Goal: Transaction & Acquisition: Purchase product/service

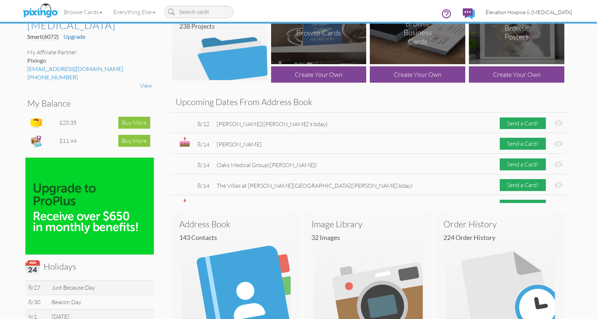
click at [507, 14] on span "Elevation Hospice & [MEDICAL_DATA]" at bounding box center [529, 12] width 86 height 6
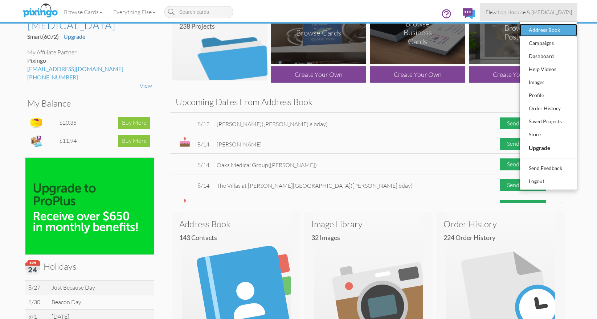
click at [530, 33] on div "Address Book" at bounding box center [548, 30] width 43 height 11
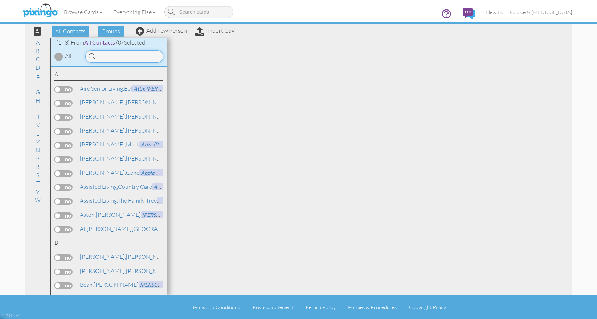
click at [118, 55] on input at bounding box center [124, 56] width 78 height 12
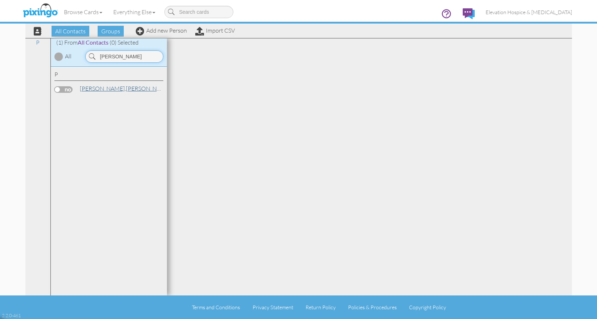
type input "pascoe"
click at [94, 87] on span "[PERSON_NAME]," at bounding box center [103, 88] width 46 height 7
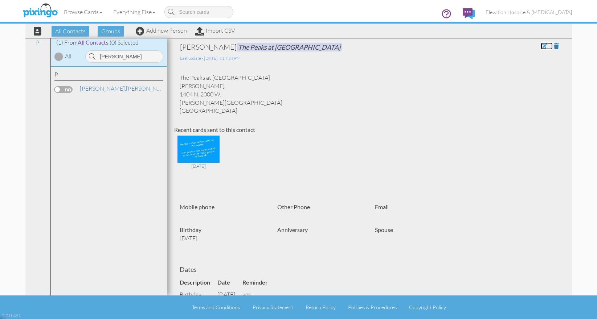
click at [541, 46] on span at bounding box center [544, 46] width 7 height 6
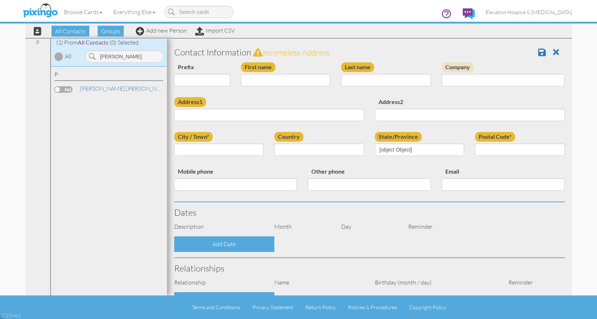
type input "[PERSON_NAME]"
type input "Pascoe"
type input "The Peaks at [GEOGRAPHIC_DATA]"
type input "1404 N. 2000 W."
type input "Clinton"
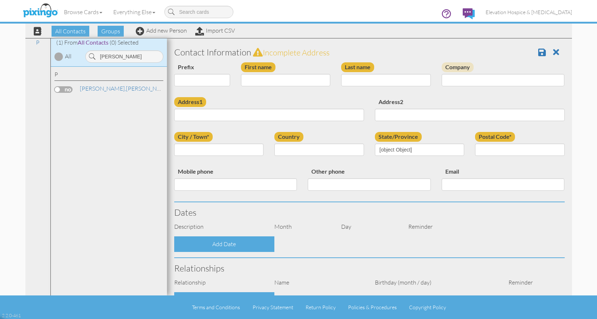
type input "84015"
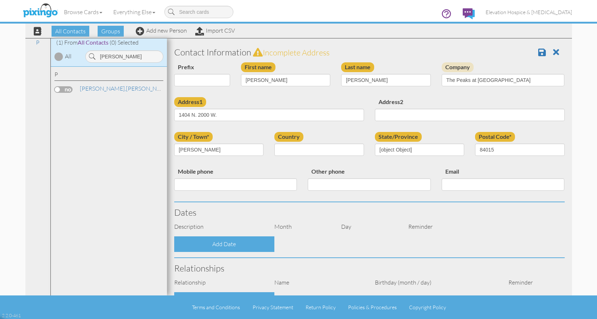
select select "object:2051"
select select "object:2296"
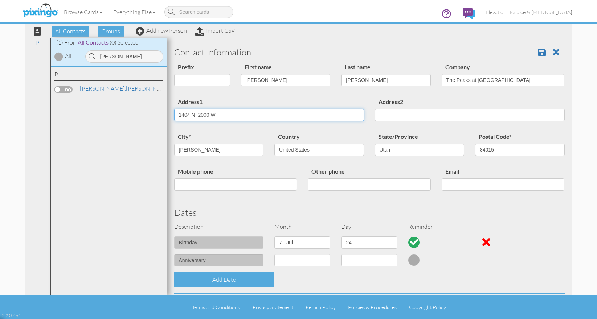
click at [220, 118] on input "1404 N. 2000 W." at bounding box center [269, 115] width 190 height 12
drag, startPoint x: 220, startPoint y: 118, endPoint x: 144, endPoint y: 104, distance: 77.1
click at [174, 109] on input "1404 N. 2000 W." at bounding box center [269, 115] width 190 height 12
paste input "400 E 5350 S, Ogden, UT 84405"
drag, startPoint x: 209, startPoint y: 116, endPoint x: 299, endPoint y: 124, distance: 90.0
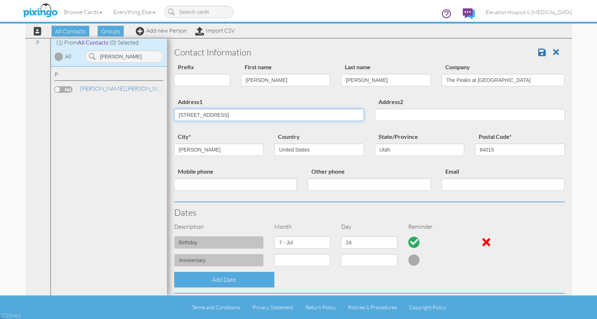
click at [299, 121] on input "400 E 5350 S, Ogden, UT 84405" at bounding box center [269, 115] width 190 height 12
click at [192, 115] on input "400 E 5350 S." at bounding box center [269, 115] width 190 height 12
type input "400 E. 5350 S."
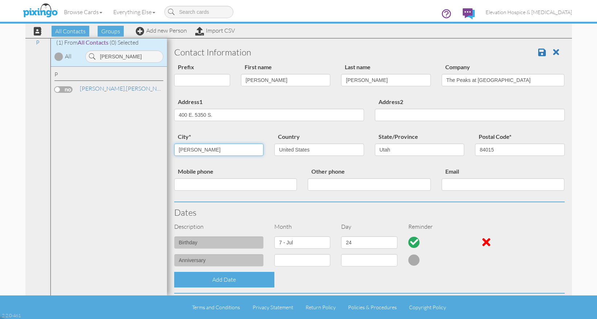
drag, startPoint x: 203, startPoint y: 148, endPoint x: 170, endPoint y: 139, distance: 33.8
click at [174, 144] on input "Clinton" at bounding box center [219, 150] width 90 height 12
type input "[PERSON_NAME]"
type input "84405"
drag, startPoint x: 496, startPoint y: 82, endPoint x: 453, endPoint y: 81, distance: 42.8
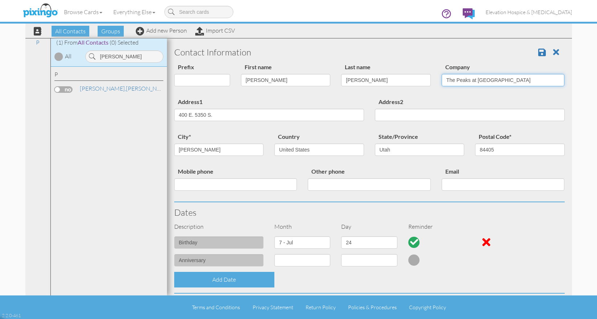
click at [453, 81] on input "The Peaks at [GEOGRAPHIC_DATA]" at bounding box center [503, 80] width 123 height 12
type input "The Terrace at Mt. [GEOGRAPHIC_DATA]"
click at [538, 52] on span at bounding box center [542, 52] width 8 height 9
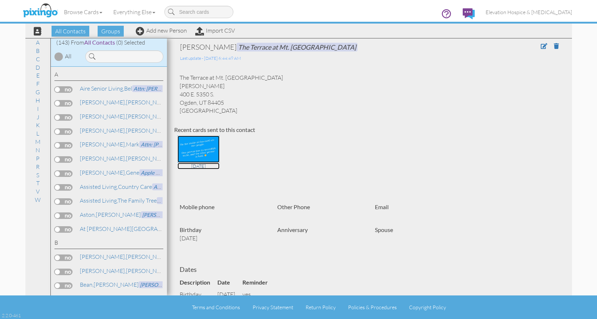
click at [203, 152] on img at bounding box center [198, 149] width 42 height 27
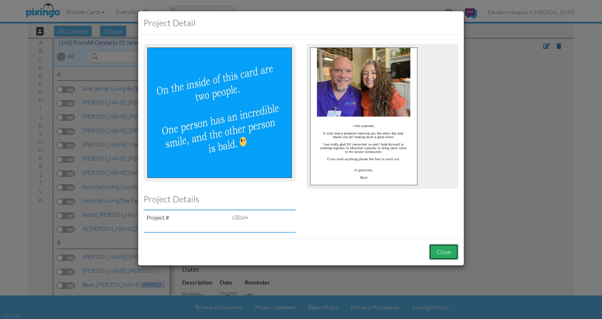
click at [445, 255] on button "Close" at bounding box center [443, 252] width 29 height 16
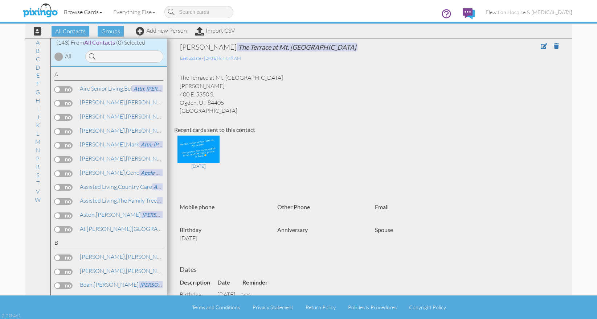
click at [84, 12] on link "Browse Cards" at bounding box center [82, 12] width 49 height 18
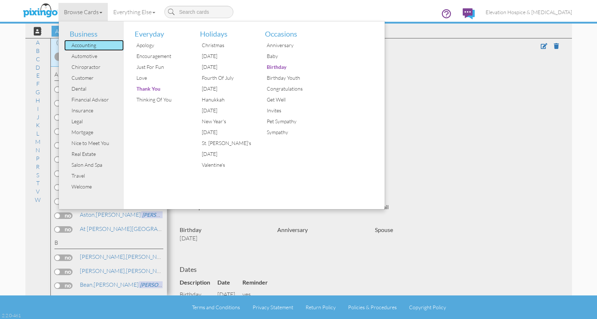
click at [97, 44] on div "Accounting" at bounding box center [97, 45] width 54 height 11
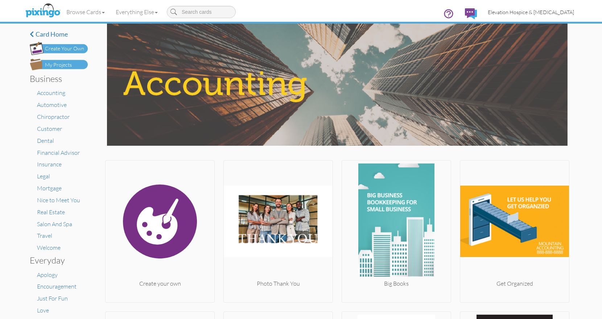
click at [506, 11] on span "Elevation Hospice & [MEDICAL_DATA]" at bounding box center [531, 12] width 86 height 6
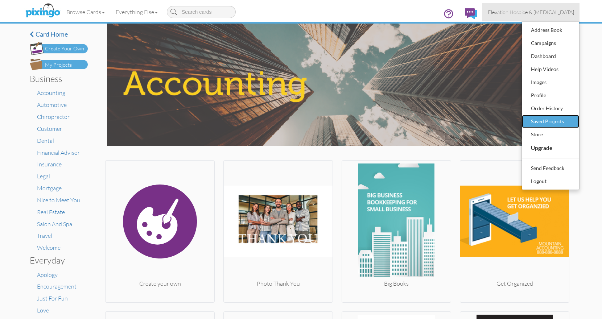
click at [551, 122] on div "Saved Projects" at bounding box center [551, 121] width 43 height 11
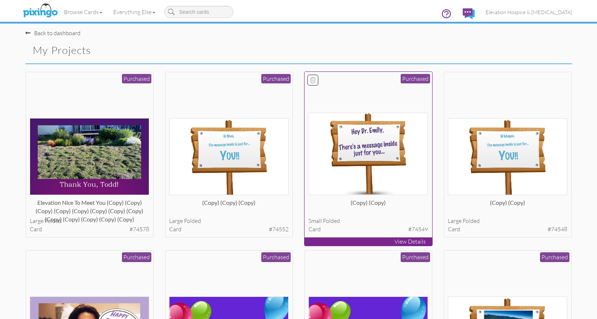
click at [385, 143] on img at bounding box center [367, 154] width 119 height 82
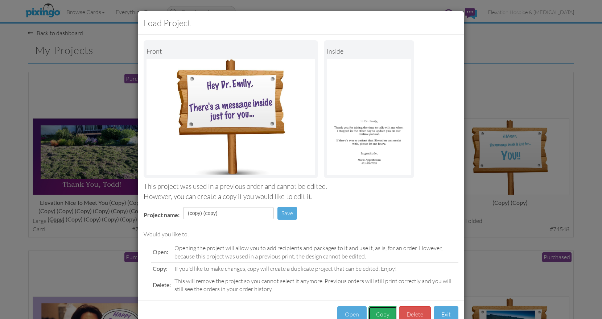
click at [377, 311] on button "Copy" at bounding box center [383, 315] width 29 height 16
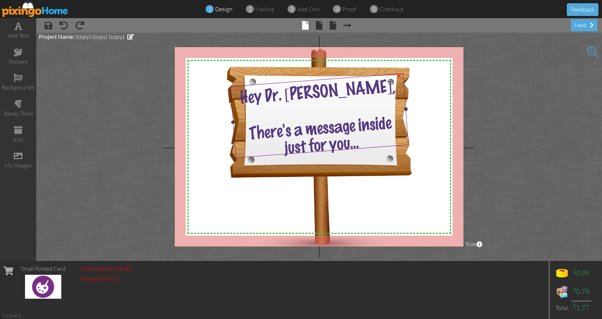
click at [317, 95] on span "Hey Dr. [PERSON_NAME]," at bounding box center [318, 92] width 156 height 29
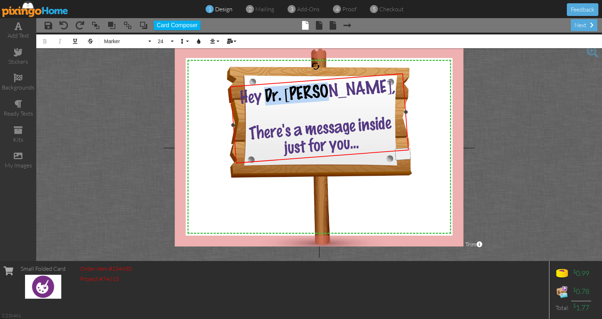
drag, startPoint x: 305, startPoint y: 90, endPoint x: 356, endPoint y: 90, distance: 50.8
click at [356, 90] on span "Hey Dr. [PERSON_NAME]," at bounding box center [318, 92] width 156 height 29
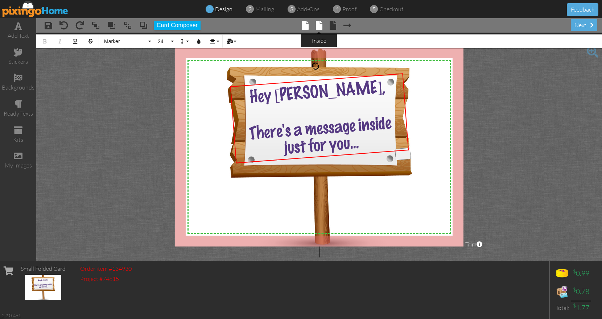
click at [319, 23] on span at bounding box center [319, 25] width 7 height 9
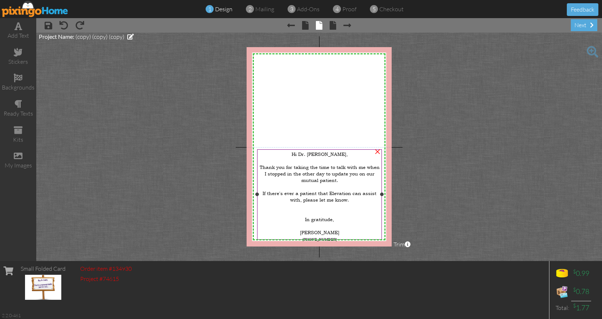
click at [310, 158] on div at bounding box center [320, 161] width 122 height 7
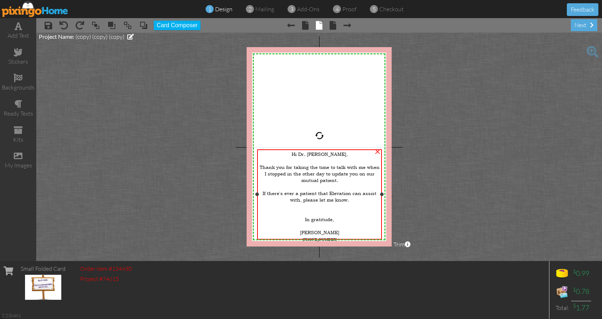
click at [310, 158] on div at bounding box center [320, 161] width 122 height 7
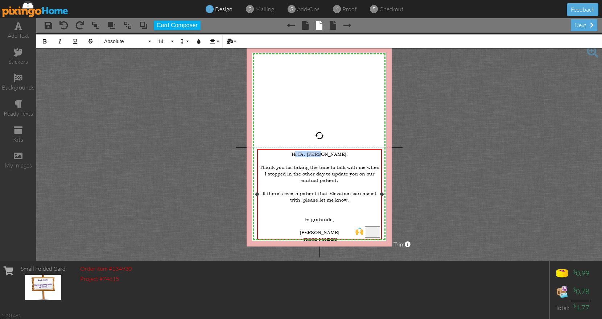
drag, startPoint x: 309, startPoint y: 155, endPoint x: 333, endPoint y: 155, distance: 24.0
click at [333, 155] on span "Hi Dr. [PERSON_NAME]," at bounding box center [320, 154] width 56 height 7
drag, startPoint x: 262, startPoint y: 166, endPoint x: 336, endPoint y: 176, distance: 74.3
click at [336, 176] on span "Thank you for taking the time to talk with me when I stopped in the other day t…" at bounding box center [320, 174] width 120 height 20
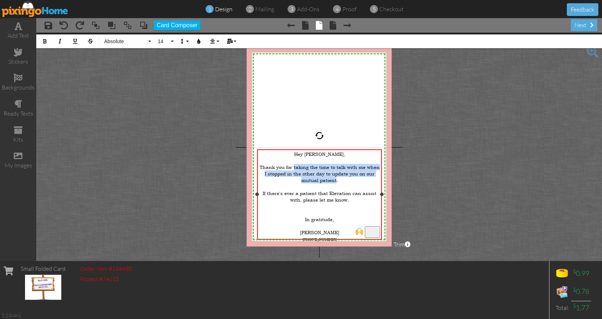
drag, startPoint x: 295, startPoint y: 165, endPoint x: 337, endPoint y: 180, distance: 44.4
click at [337, 180] on span "Thank you for taking the time to talk with me when I stopped in the other day t…" at bounding box center [320, 174] width 120 height 20
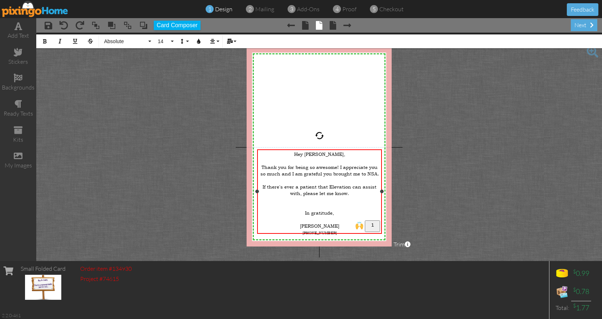
click at [281, 171] on span "Thank you for being so awesome! I appreciate you so much and I am grateful you …" at bounding box center [320, 170] width 119 height 13
click at [379, 173] on span "Thank you for being so awesome! I appreciate you so much, and I am grateful you…" at bounding box center [320, 170] width 120 height 13
drag, startPoint x: 263, startPoint y: 182, endPoint x: 349, endPoint y: 197, distance: 86.6
click at [349, 197] on div "Hey [PERSON_NAME], Thank you for being so awesome! I appreciate you so much, an…" at bounding box center [320, 196] width 122 height 91
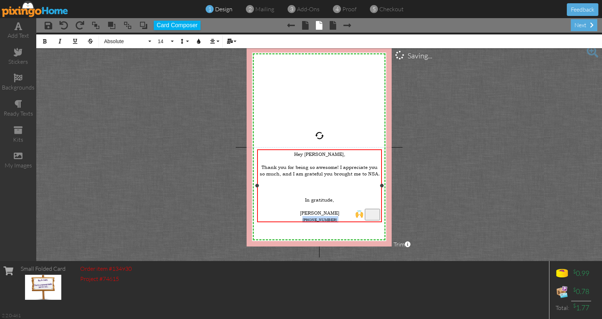
drag, startPoint x: 306, startPoint y: 212, endPoint x: 353, endPoint y: 213, distance: 47.9
click at [353, 216] on div "[PHONE_NUMBER]" at bounding box center [320, 219] width 122 height 7
click at [379, 172] on span "Thank you for being so awesome! I appreciate you so much, and I am grateful you…" at bounding box center [320, 170] width 120 height 13
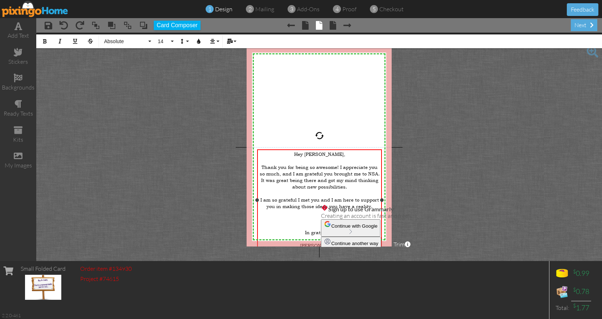
click at [320, 197] on span "I am so grateful I met you and I am here to support you in making those ideas y…" at bounding box center [320, 203] width 119 height 13
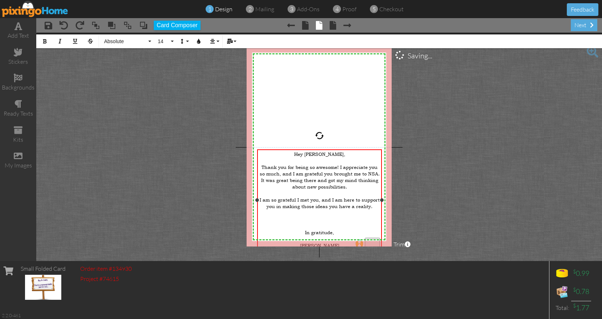
drag, startPoint x: 315, startPoint y: 234, endPoint x: 345, endPoint y: 238, distance: 30.7
click at [345, 242] on div "[PERSON_NAME]" at bounding box center [320, 245] width 122 height 7
click at [320, 216] on div "To enrich screen reader interactions, please activate Accessibility in Grammarl…" at bounding box center [320, 219] width 122 height 7
click at [17, 76] on span at bounding box center [18, 78] width 9 height 9
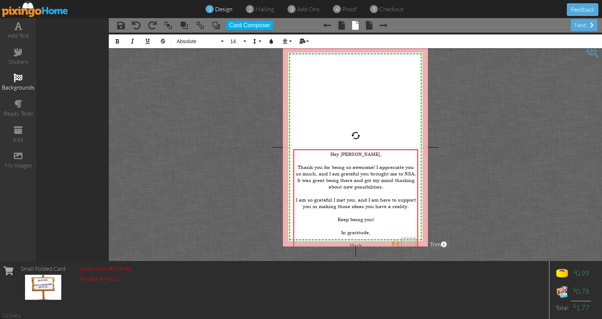
click at [17, 76] on span at bounding box center [18, 78] width 9 height 9
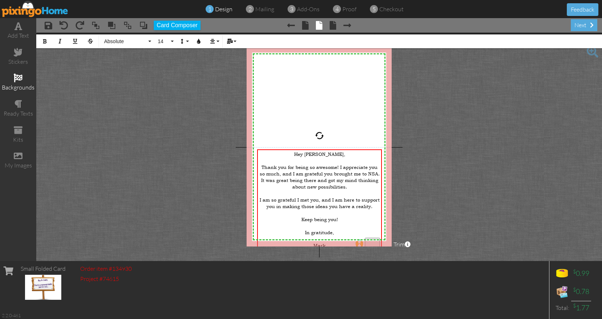
click at [17, 76] on span at bounding box center [18, 78] width 9 height 9
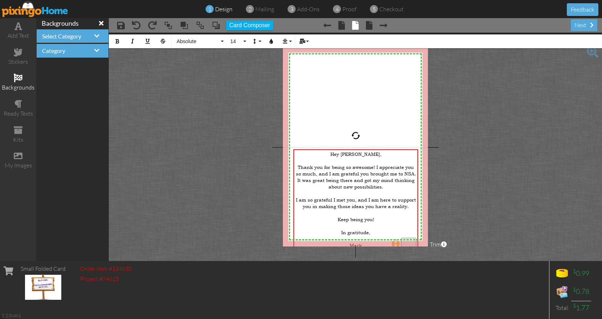
click at [88, 52] on h4 "Category" at bounding box center [72, 51] width 61 height 7
click at [97, 52] on span at bounding box center [96, 51] width 5 height 6
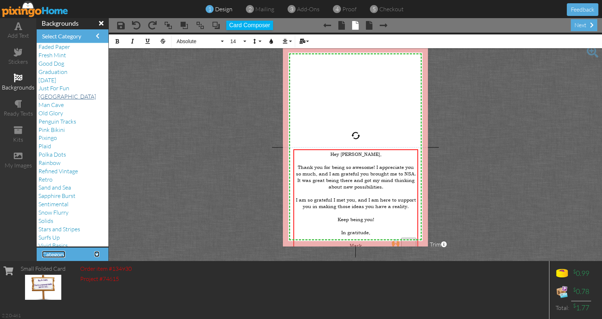
scroll to position [90, 0]
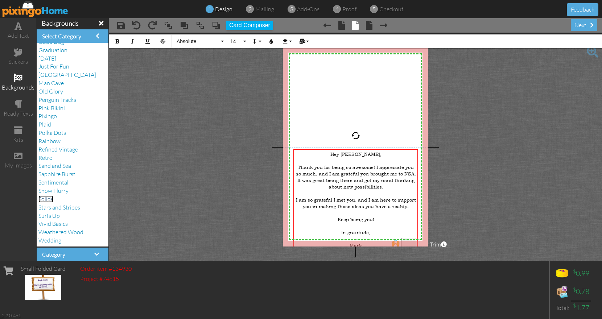
click at [48, 199] on span "Solids" at bounding box center [45, 199] width 15 height 7
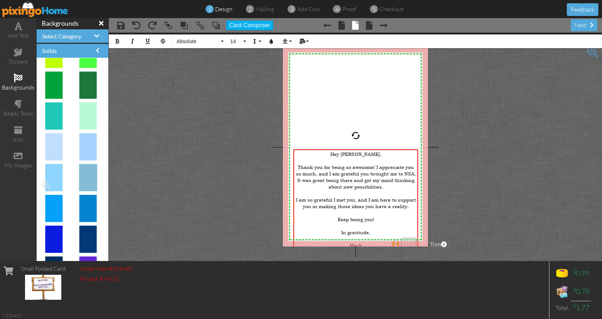
scroll to position [300, 0]
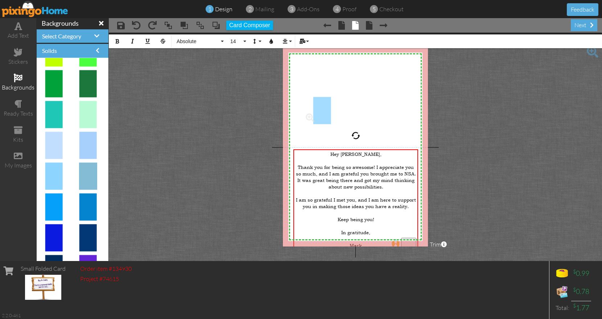
drag, startPoint x: 54, startPoint y: 181, endPoint x: 320, endPoint y: 114, distance: 274.4
click at [320, 114] on body "1 design 2 mailing 3 add-ons 4 proof 5 checkout Feedback add text stickers back…" at bounding box center [301, 159] width 602 height 319
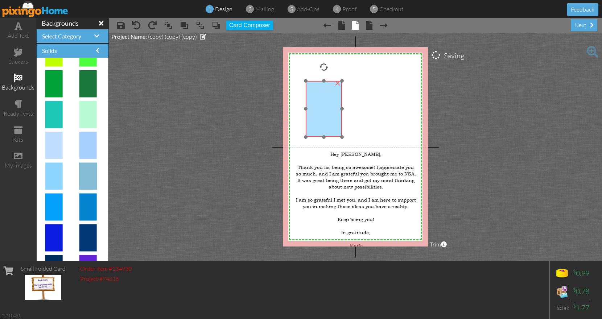
drag, startPoint x: 327, startPoint y: 128, endPoint x: 327, endPoint y: 114, distance: 14.9
click at [327, 114] on img at bounding box center [324, 109] width 36 height 56
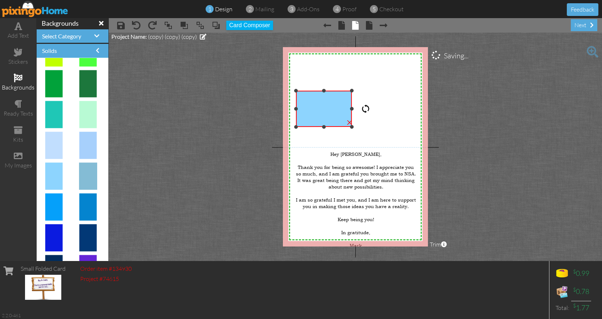
drag, startPoint x: 324, startPoint y: 67, endPoint x: 392, endPoint y: 109, distance: 80.2
click at [392, 109] on div "X X X X X X X X X X X X X X X X X X X X X X X X X X X X X X X X X X X X X X X X…" at bounding box center [355, 147] width 145 height 200
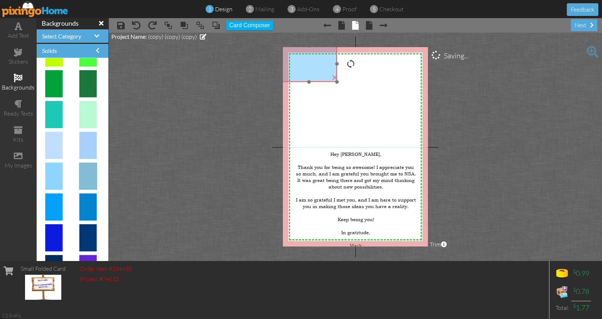
drag, startPoint x: 338, startPoint y: 112, endPoint x: 323, endPoint y: 67, distance: 47.4
click at [323, 67] on img at bounding box center [309, 64] width 56 height 36
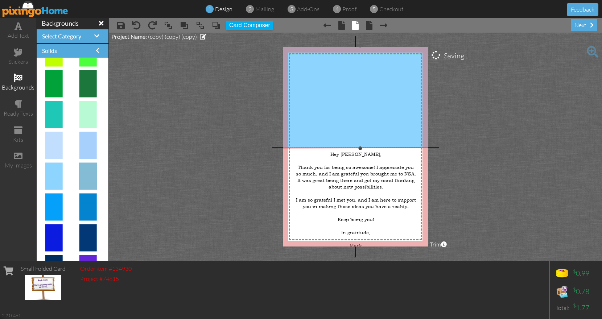
drag, startPoint x: 336, startPoint y: 82, endPoint x: 439, endPoint y: 125, distance: 111.6
click at [439, 125] on project-studio-wrapper "X X X X X X X X X X X X X X X X X X X X X X X X X X X X X X X X X X X X X X X X…" at bounding box center [356, 147] width 494 height 229
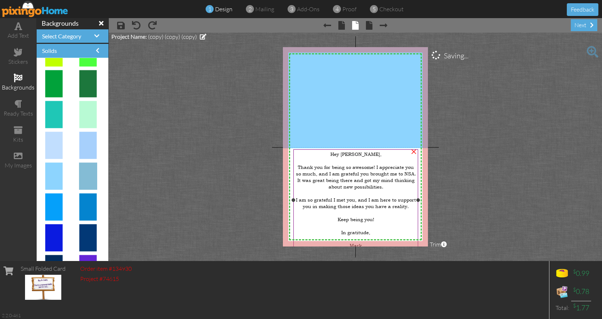
click at [380, 174] on span "Thank you for being so awesome! I appreciate you so much, and I am grateful you…" at bounding box center [356, 177] width 120 height 26
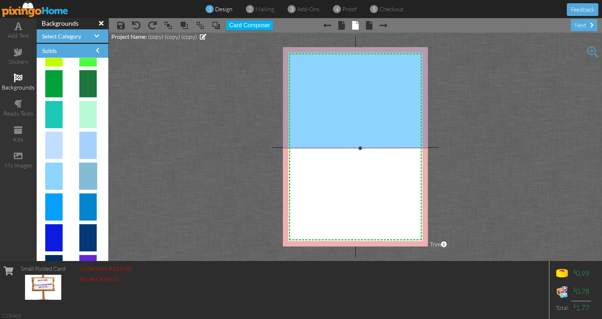
drag, startPoint x: 380, startPoint y: 174, endPoint x: 377, endPoint y: 61, distance: 112.9
click at [377, 61] on div "X X X X X X X X X X X X X X X X X X X X X X X X X X X X X X X X X X X X X X X X…" at bounding box center [355, 147] width 145 height 200
click at [186, 26] on span at bounding box center [184, 25] width 9 height 11
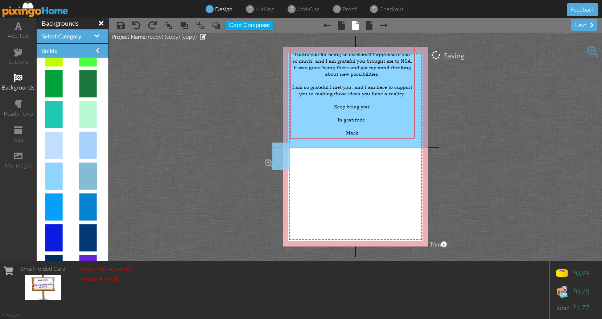
drag, startPoint x: 57, startPoint y: 169, endPoint x: 310, endPoint y: 165, distance: 253.4
click at [310, 165] on body "1 design 2 mailing 3 add-ons 4 proof 5 checkout Feedback add text stickers back…" at bounding box center [301, 159] width 602 height 319
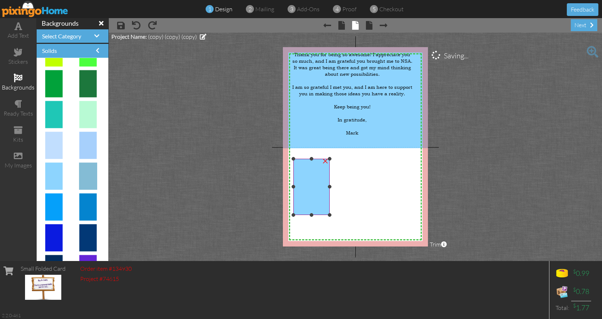
click at [313, 168] on img at bounding box center [312, 187] width 36 height 56
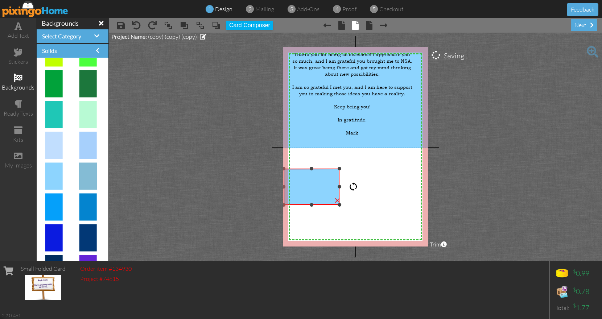
drag, startPoint x: 312, startPoint y: 147, endPoint x: 359, endPoint y: 187, distance: 62.3
click at [359, 187] on div "X X X X X X X X X X X X X X X X X X X X X X X X X X X X X X X X X X X X X X X X…" at bounding box center [355, 147] width 145 height 200
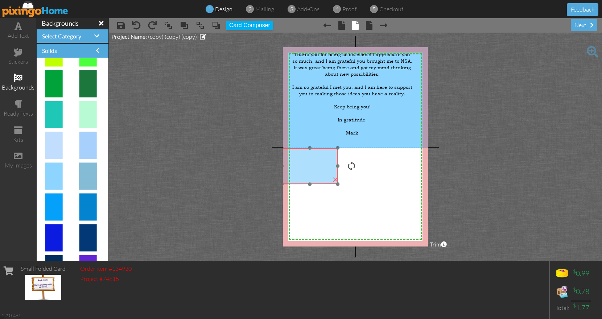
drag, startPoint x: 317, startPoint y: 185, endPoint x: 315, endPoint y: 164, distance: 20.8
click at [315, 164] on img at bounding box center [310, 166] width 56 height 36
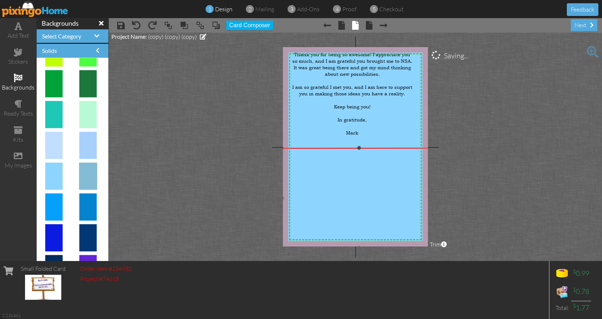
drag, startPoint x: 339, startPoint y: 185, endPoint x: 437, endPoint y: 225, distance: 106.2
click at [437, 225] on project-studio-wrapper "X X X X X X X X X X X X X X X X X X X X X X X X X X X X X X X X X X X X X X X X…" at bounding box center [356, 147] width 494 height 229
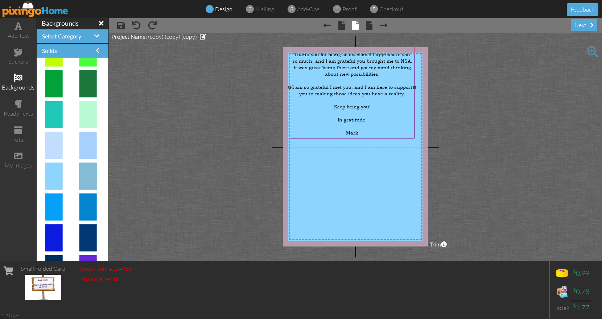
click at [358, 103] on span "Keep being you!" at bounding box center [352, 106] width 37 height 7
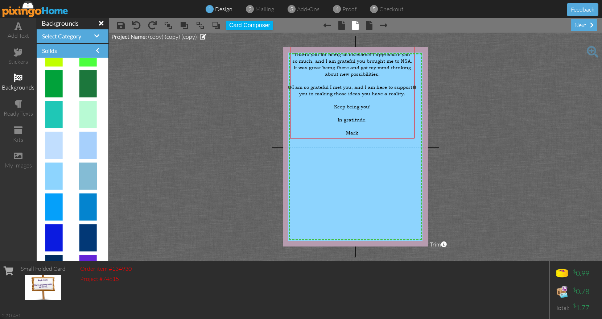
click at [358, 103] on span "Keep being you!" at bounding box center [352, 106] width 37 height 7
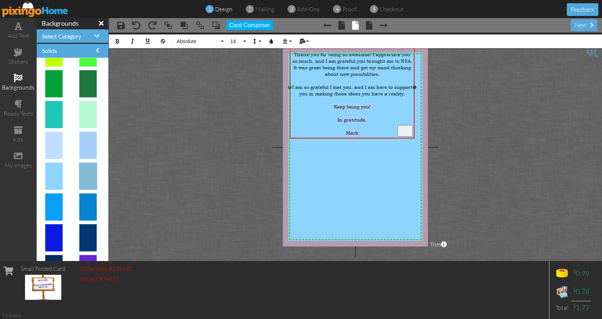
click at [375, 149] on div "Hey [PERSON_NAME], Thank you for being so awesome! I appreciate you so much, an…" at bounding box center [353, 93] width 122 height 111
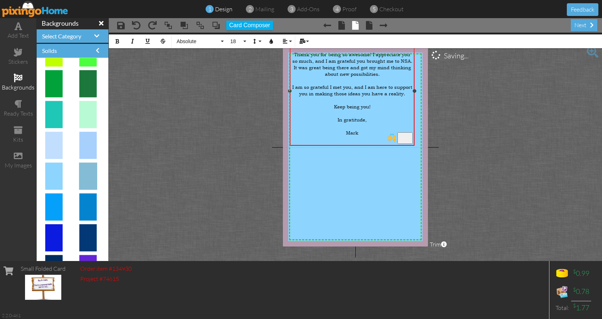
drag, startPoint x: 376, startPoint y: 139, endPoint x: 385, endPoint y: 167, distance: 29.6
click at [385, 157] on div "Hey [PERSON_NAME], Thank you for being so awesome! I appreciate you so much, an…" at bounding box center [353, 97] width 122 height 119
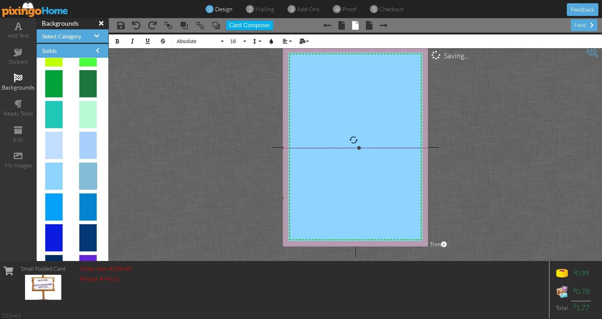
drag, startPoint x: 415, startPoint y: 100, endPoint x: 417, endPoint y: 217, distance: 117.2
click at [417, 217] on div "X X X X X X X X X X X X X X X X X X X X X X X X X X X X X X X X X X X X X X X X…" at bounding box center [355, 147] width 145 height 200
click at [183, 25] on span at bounding box center [184, 25] width 9 height 11
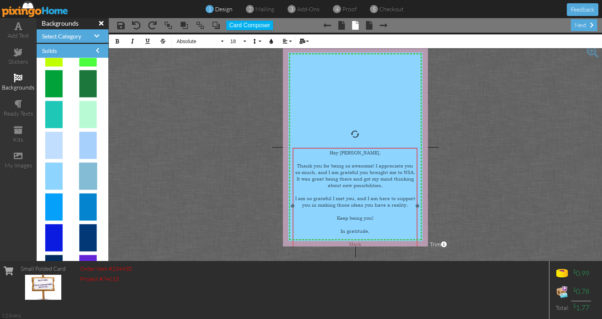
drag, startPoint x: 393, startPoint y: 153, endPoint x: 395, endPoint y: 147, distance: 6.0
click at [395, 147] on div at bounding box center [355, 206] width 128 height 120
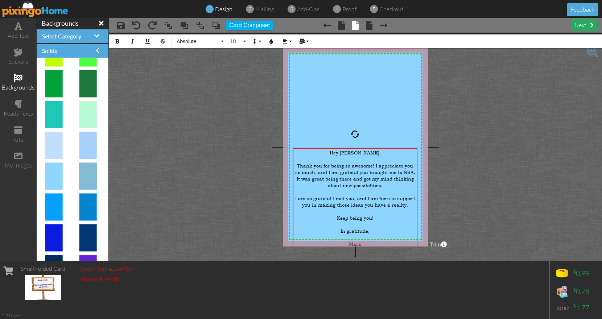
click at [586, 24] on div "next" at bounding box center [584, 25] width 26 height 12
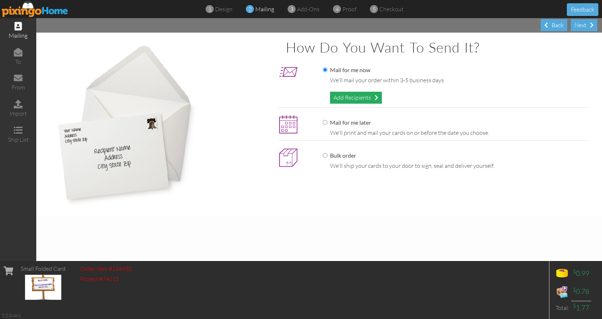
click at [368, 101] on div "Add Recipients" at bounding box center [356, 98] width 52 height 12
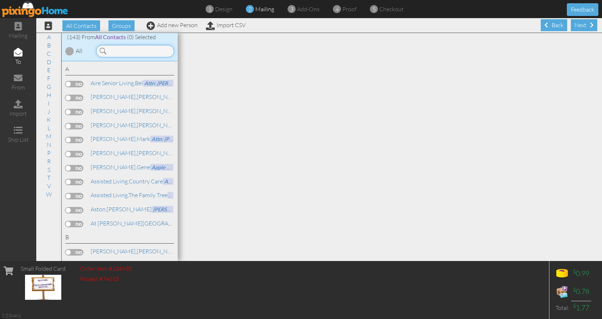
click at [160, 52] on input at bounding box center [135, 51] width 78 height 12
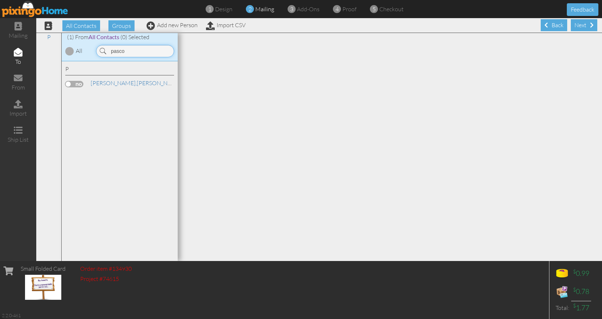
type input "pasco"
click at [80, 84] on label at bounding box center [74, 84] width 18 height 7
click at [0, 0] on input "checkbox" at bounding box center [0, 0] width 0 height 0
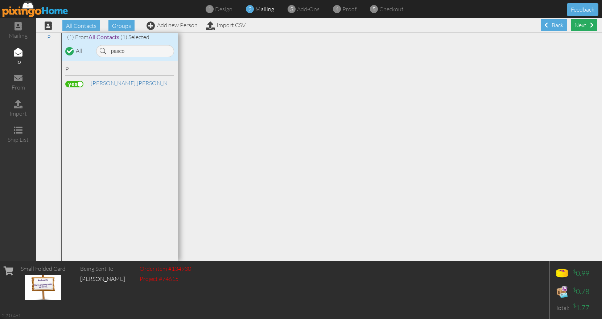
click at [577, 28] on div "Next" at bounding box center [584, 25] width 26 height 12
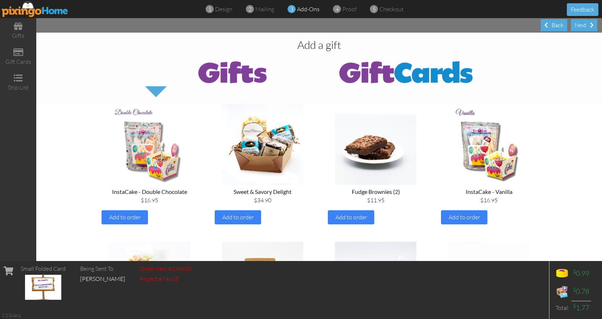
click at [577, 28] on div "Next" at bounding box center [584, 25] width 26 height 12
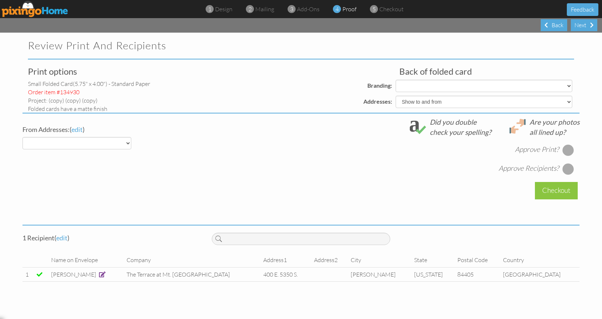
select select "object:2596"
select select "object:2598"
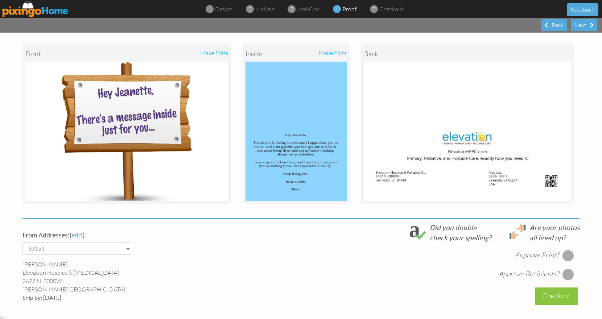
scroll to position [89, 0]
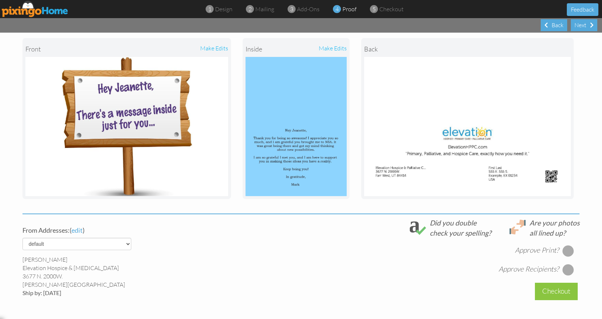
click at [568, 254] on div at bounding box center [569, 251] width 12 height 12
click at [565, 269] on div at bounding box center [569, 270] width 12 height 12
click at [557, 293] on div "Checkout" at bounding box center [556, 291] width 43 height 17
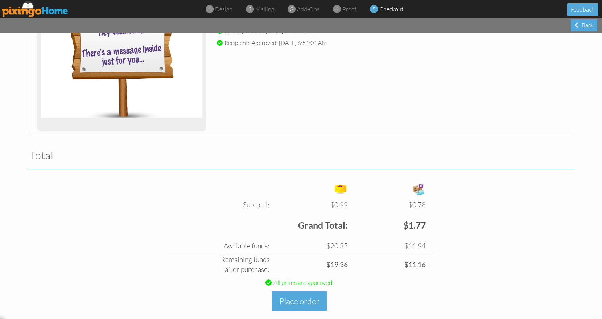
scroll to position [142, 0]
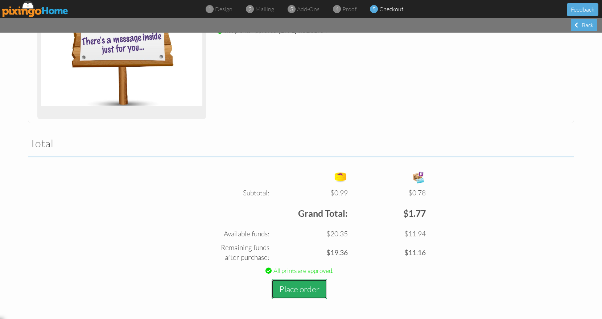
click at [306, 290] on button "Place order" at bounding box center [300, 289] width 56 height 20
